Goal: Information Seeking & Learning: Learn about a topic

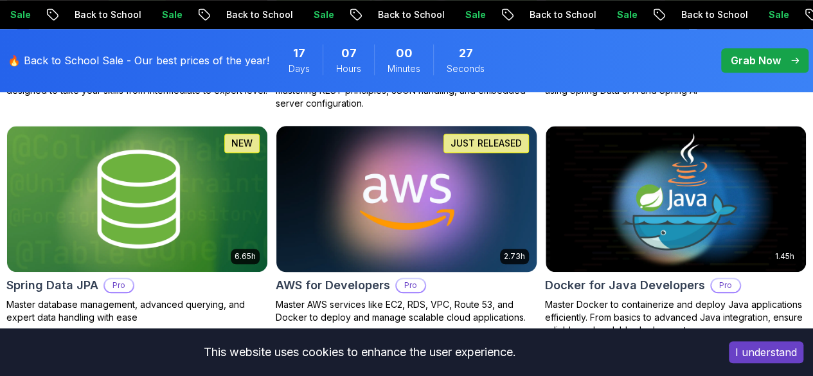
scroll to position [578, 0]
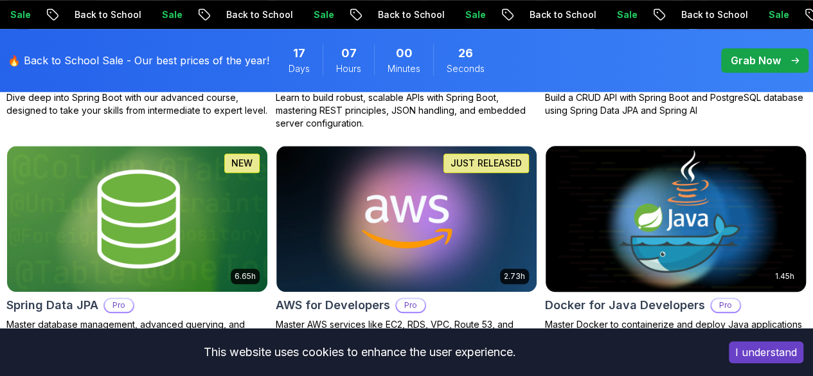
click at [678, 170] on img at bounding box center [675, 218] width 273 height 153
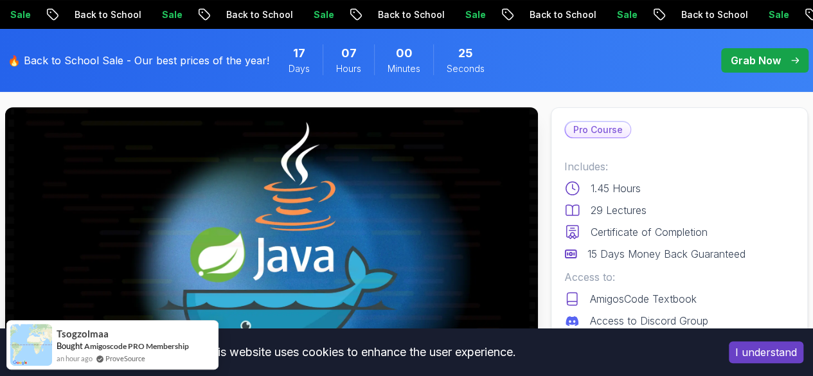
scroll to position [64, 0]
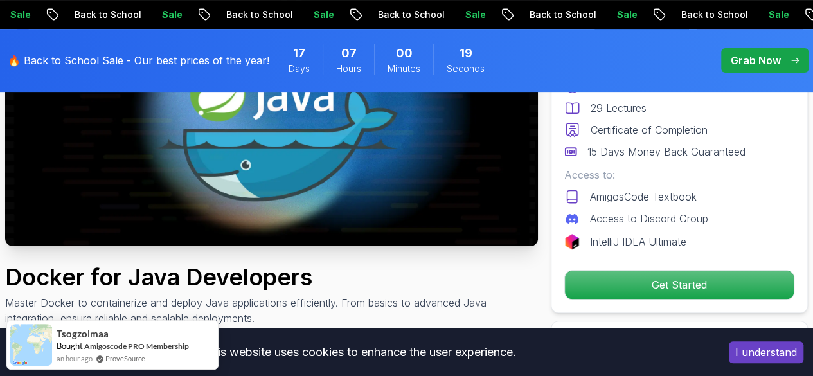
scroll to position [257, 0]
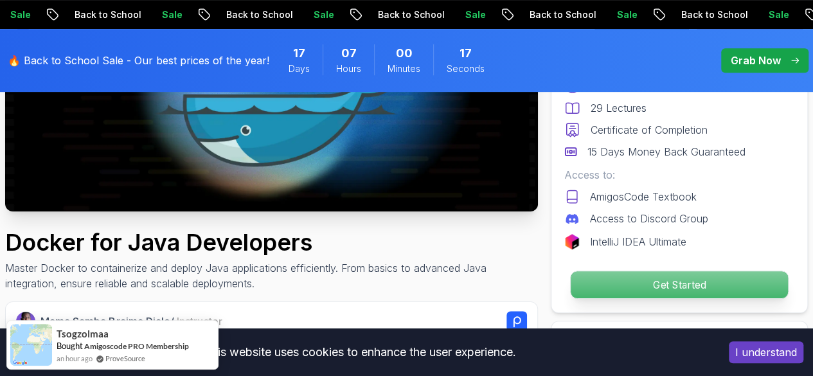
click at [634, 283] on p "Get Started" at bounding box center [679, 284] width 217 height 27
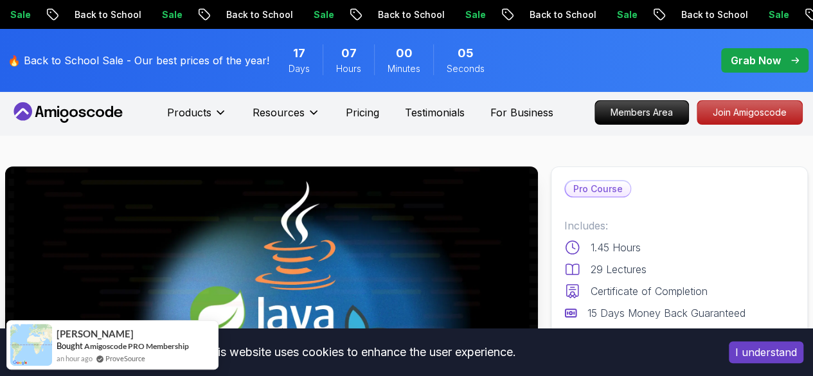
scroll to position [0, 0]
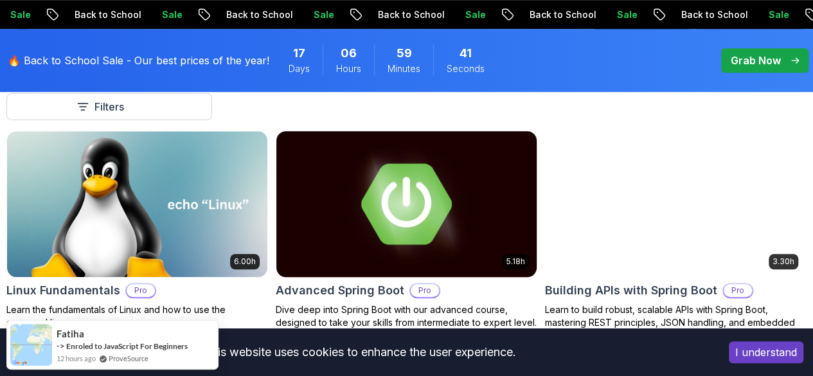
scroll to position [450, 0]
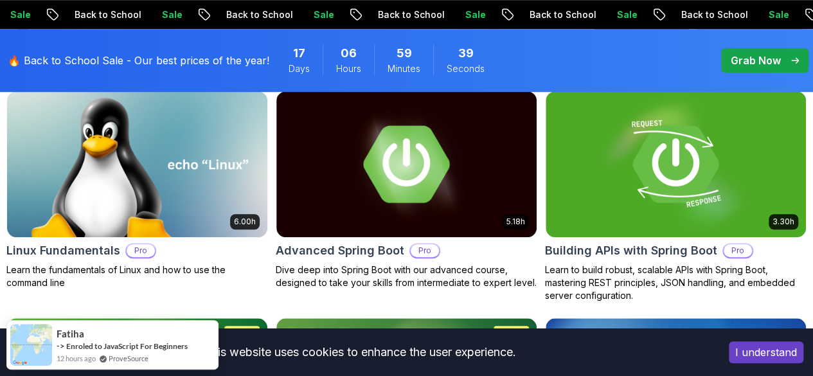
click at [0, 0] on icon "button" at bounding box center [0, 0] width 0 height 0
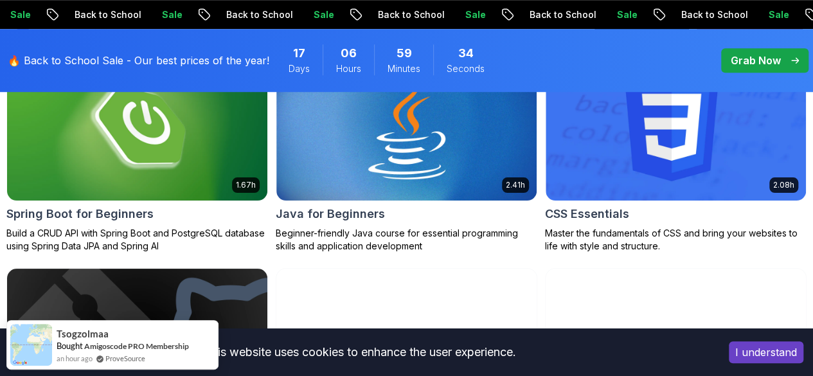
scroll to position [514, 0]
